Goal: Transaction & Acquisition: Purchase product/service

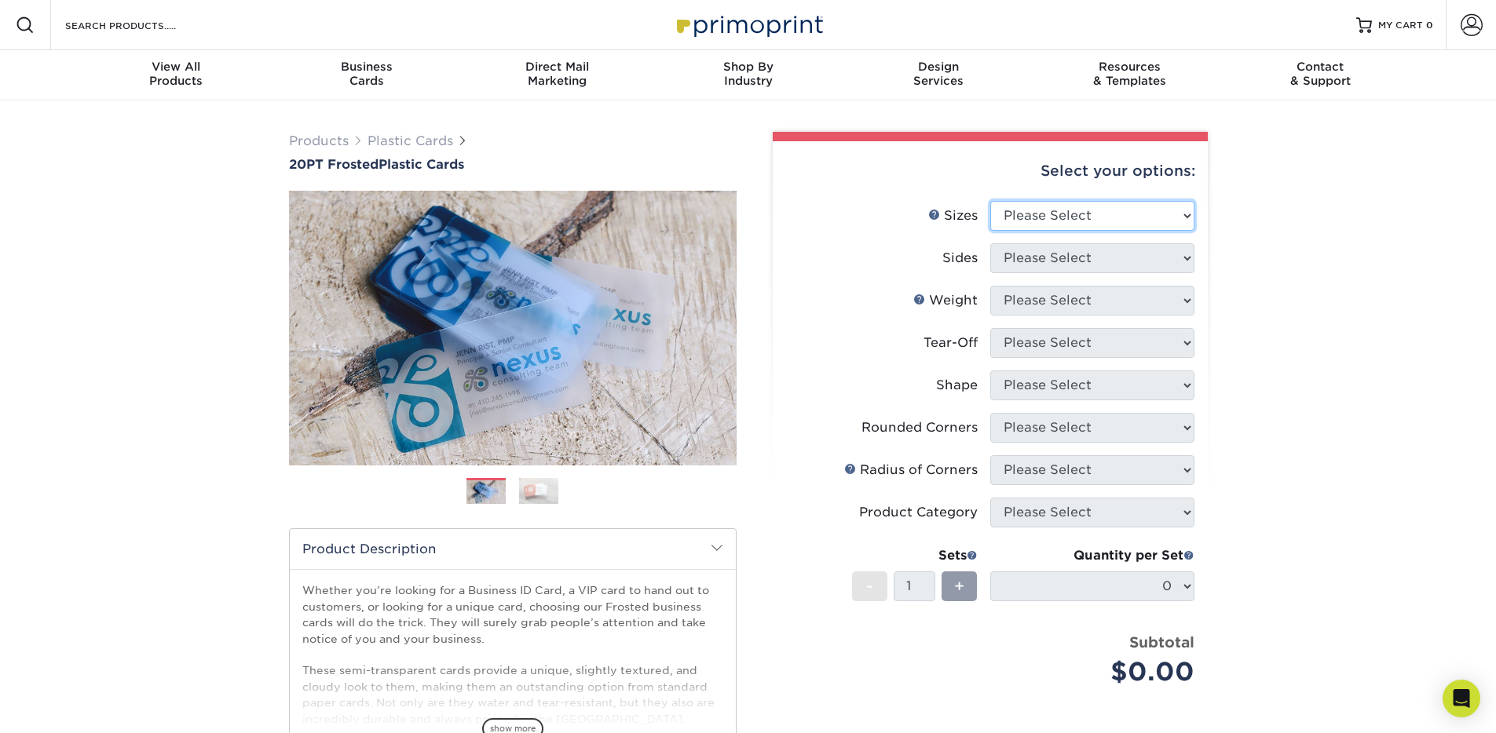
click at [1082, 213] on select "Please Select 2" x 3.5" 2" x 8" 2.12" x 3.375" 2.5" x 2.5" 4.25" x 6"" at bounding box center [1092, 216] width 204 height 30
click at [990, 201] on select "Please Select 2" x 3.5" 2" x 8" 2.12" x 3.375" 2.5" x 2.5" 4.25" x 6"" at bounding box center [1092, 216] width 204 height 30
click at [1077, 221] on select "Please Select 2" x 3.5" 2" x 8" 2.12" x 3.375" 2.5" x 2.5" 4.25" x 6"" at bounding box center [1092, 216] width 204 height 30
select select "2.00x3.50"
click at [990, 201] on select "Please Select 2" x 3.5" 2" x 8" 2.12" x 3.375" 2.5" x 2.5" 4.25" x 6"" at bounding box center [1092, 216] width 204 height 30
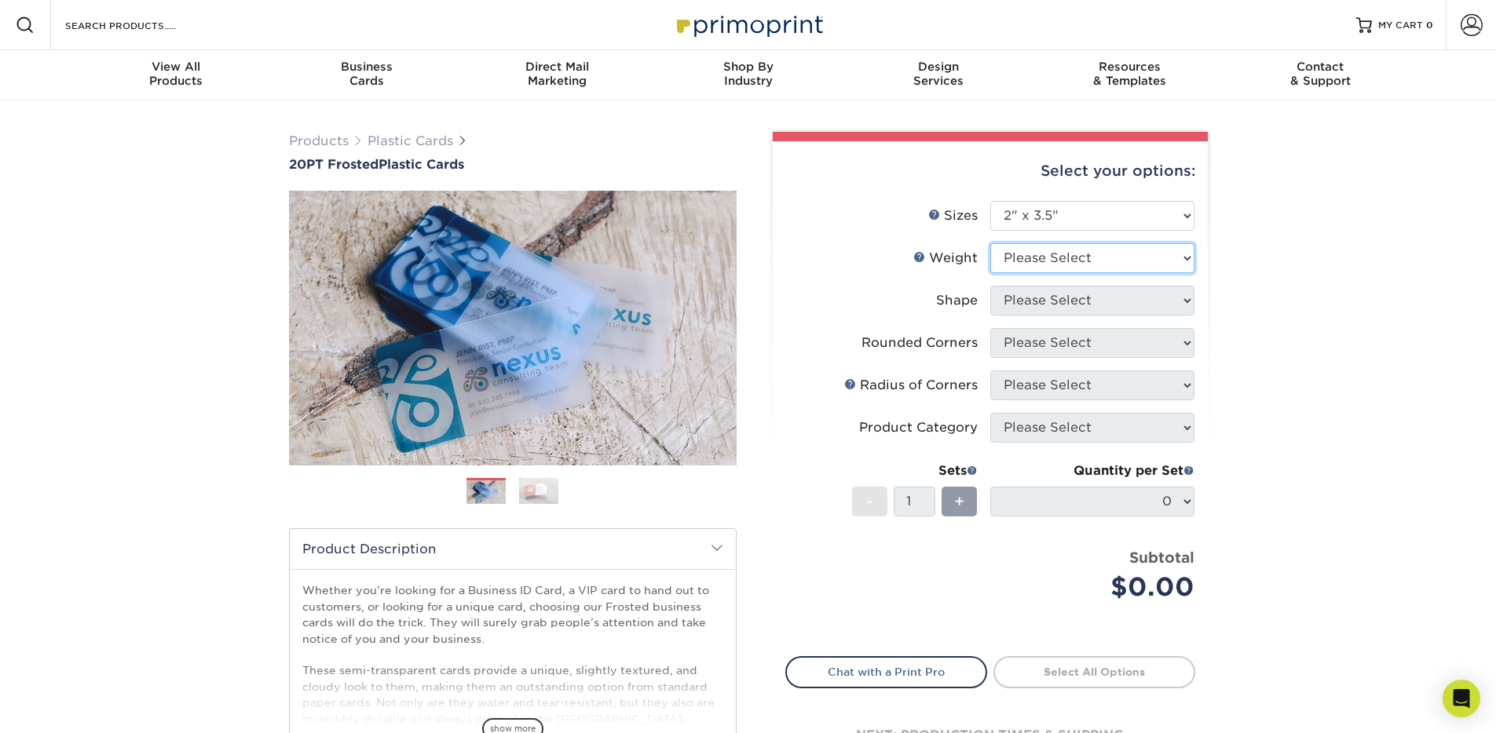
click at [1114, 256] on select "Please Select 20PT Frosted Plastic 20PT Frosted Plastic" at bounding box center [1092, 258] width 204 height 30
select select "20PT Frosted Plastic"
click at [990, 243] on select "Please Select 20PT Frosted Plastic 20PT Frosted Plastic" at bounding box center [1092, 258] width 204 height 30
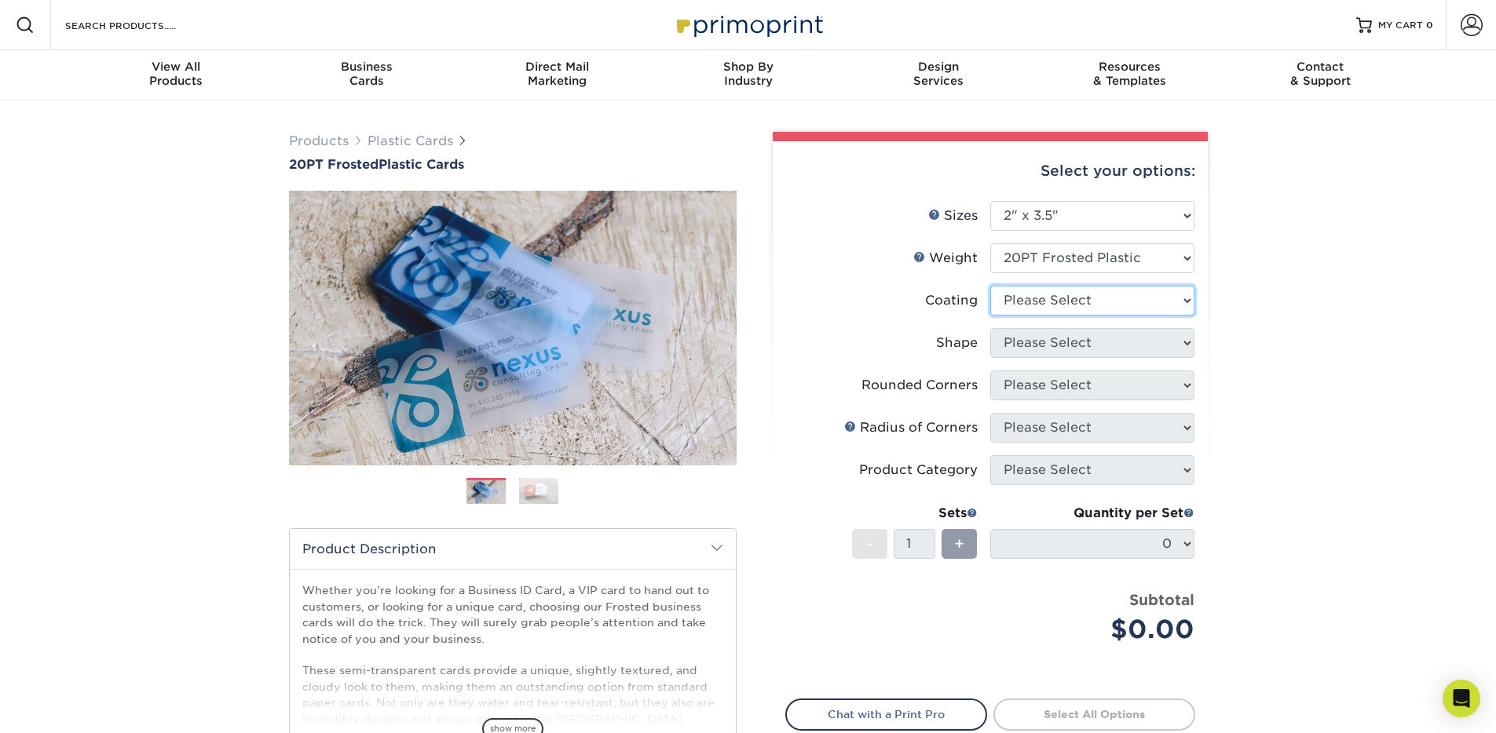
click at [1112, 304] on select at bounding box center [1092, 301] width 204 height 30
select select "3e7618de-abca-4bda-9f97-8b9129e913d8"
click at [990, 286] on select at bounding box center [1092, 301] width 204 height 30
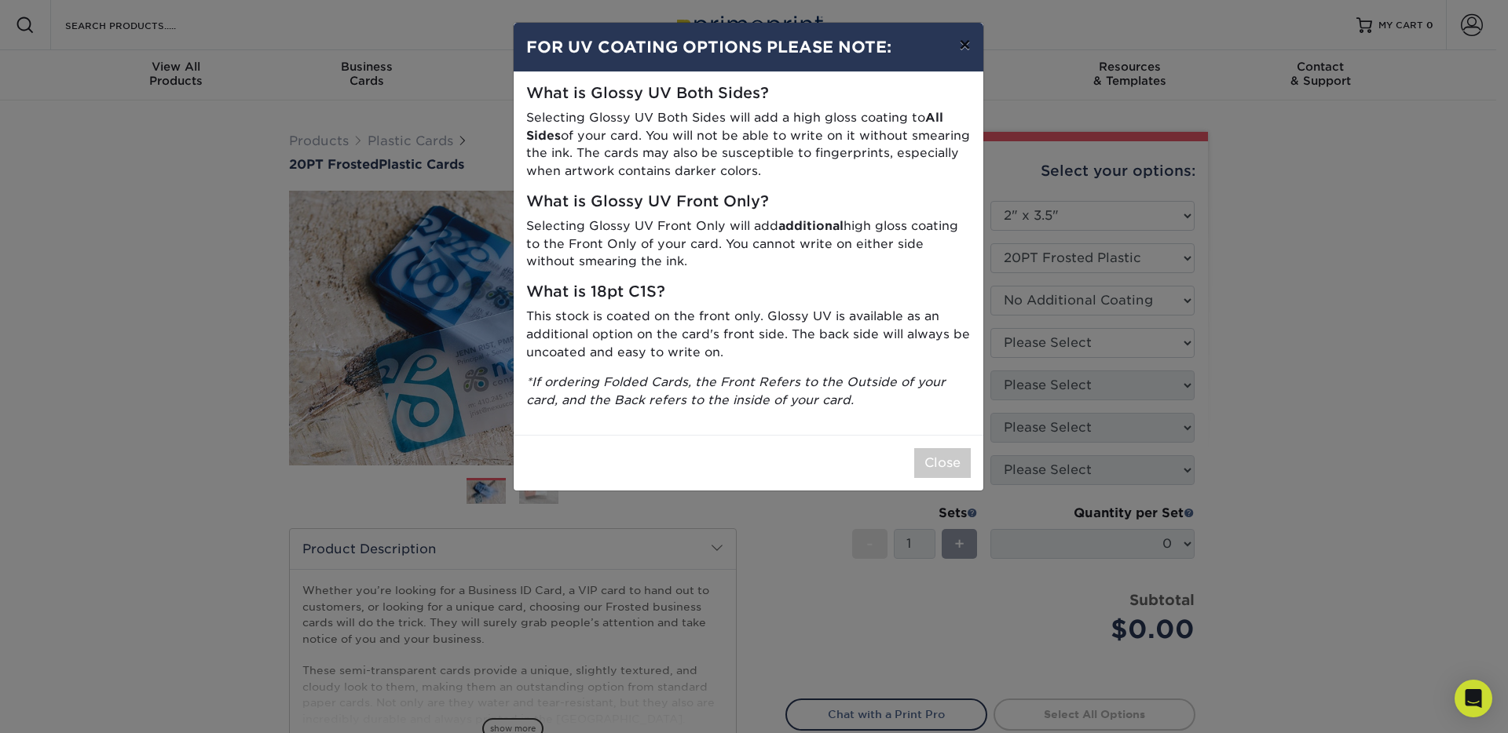
click at [967, 46] on button "×" at bounding box center [964, 45] width 36 height 44
click at [967, 46] on div "Resources Menu Search Products Account SIGN IN CREATE AN ACCOUNT forgot passwor…" at bounding box center [748, 25] width 1496 height 50
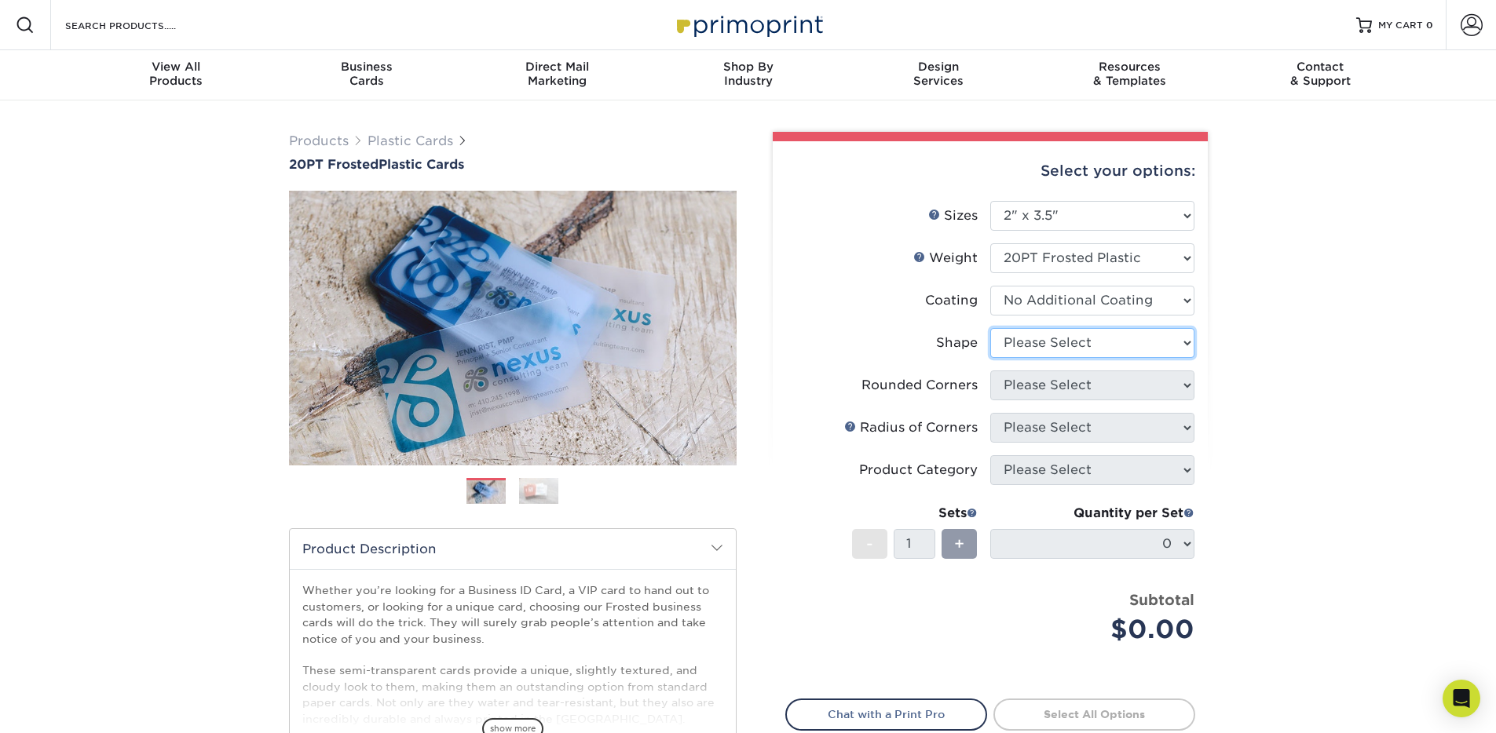
click at [1069, 339] on select "Please Select Oval Standard" at bounding box center [1092, 343] width 204 height 30
select select "oval"
click at [990, 328] on select "Please Select Oval Standard" at bounding box center [1092, 343] width 204 height 30
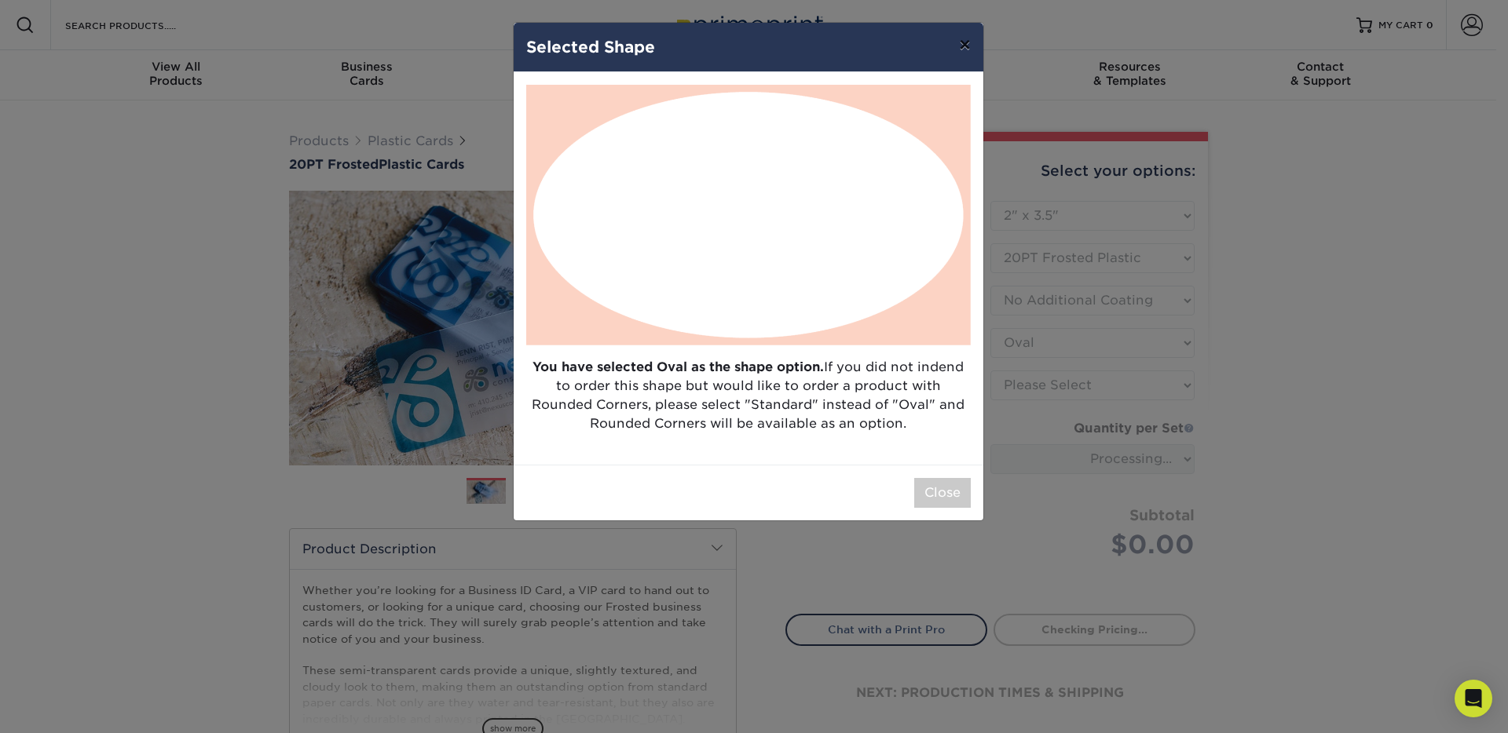
click at [964, 49] on button "×" at bounding box center [964, 45] width 36 height 44
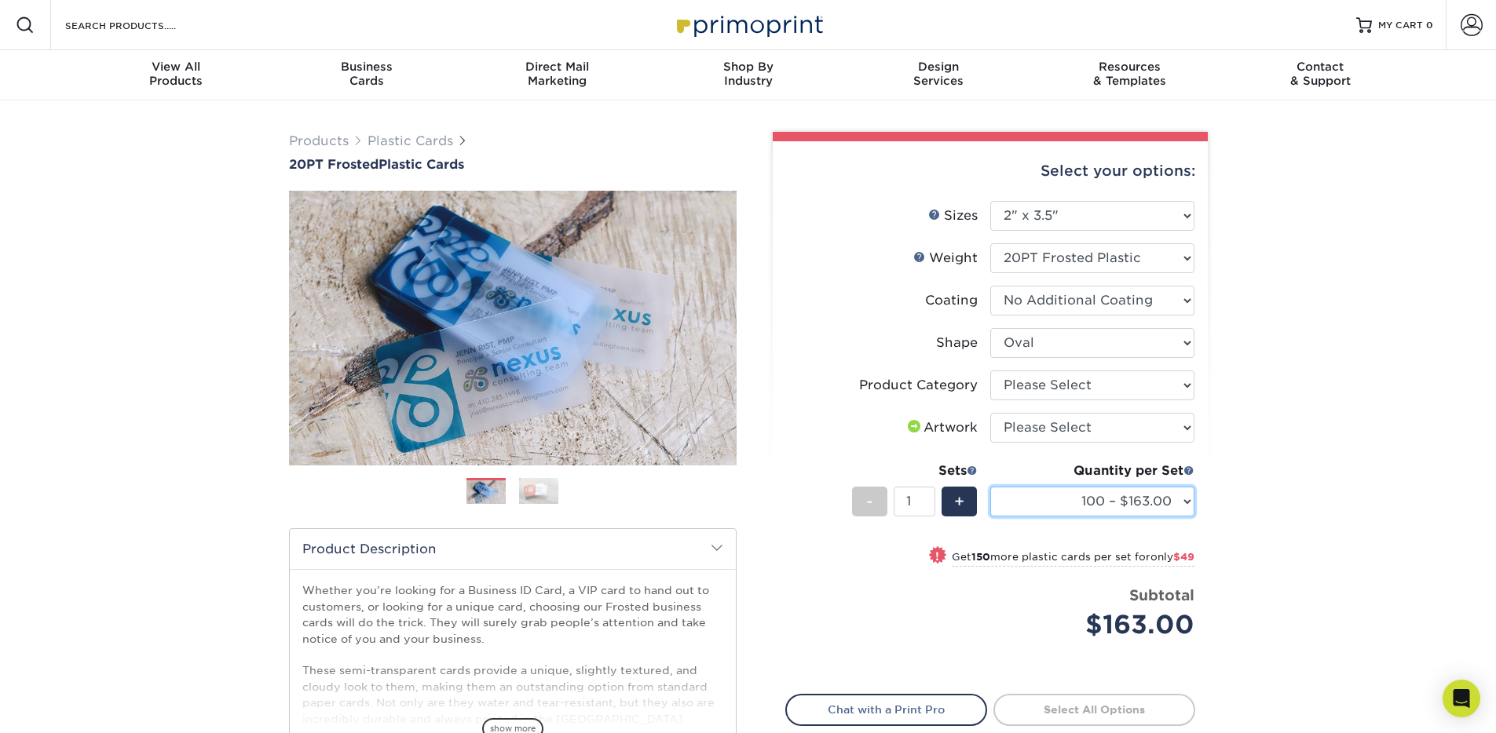
click at [1150, 496] on select "100 – $163.00 250 – $212.00 500 – $254.00 1000 – $283.00 2500 – $683.00 5000 – …" at bounding box center [1092, 502] width 204 height 30
select select "500 – $254.00"
click at [990, 487] on select "100 – $163.00 250 – $212.00 500 – $254.00 1000 – $283.00 2500 – $683.00 5000 – …" at bounding box center [1092, 502] width 204 height 30
